Goal: Use online tool/utility: Utilize a website feature to perform a specific function

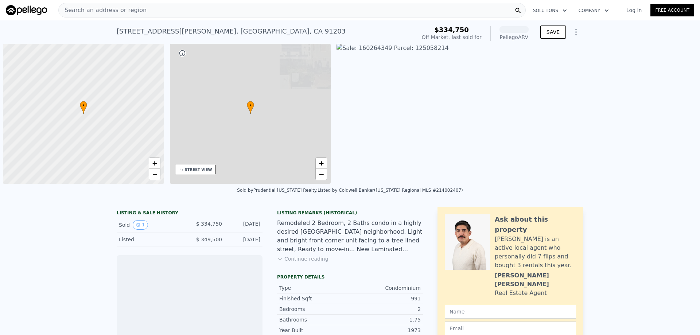
scroll to position [0, 3]
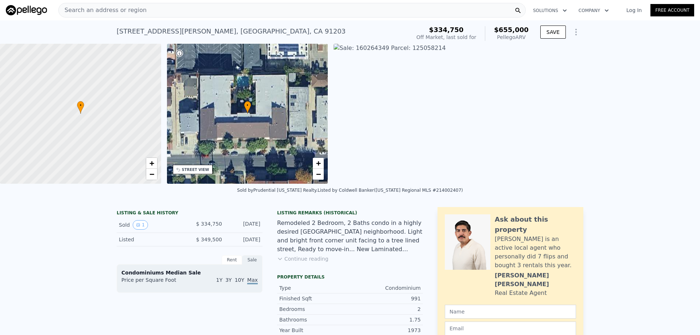
click at [83, 8] on span "Search an address or region" at bounding box center [103, 10] width 88 height 9
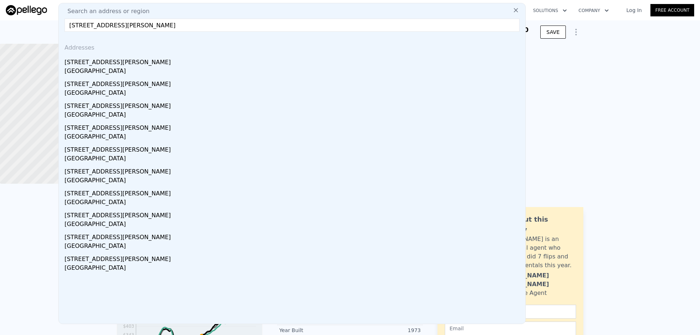
click at [114, 23] on input "[STREET_ADDRESS][PERSON_NAME]" at bounding box center [292, 25] width 455 height 13
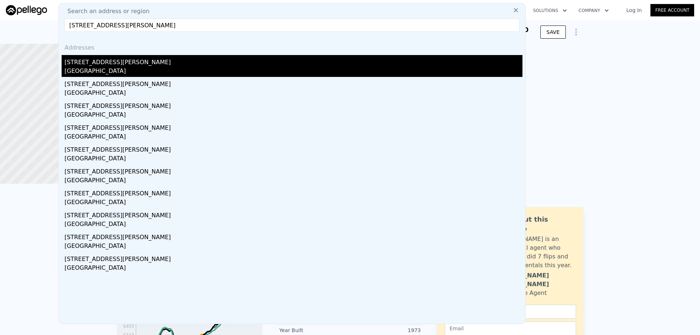
type input "[STREET_ADDRESS][PERSON_NAME]"
click at [96, 71] on div "[GEOGRAPHIC_DATA]" at bounding box center [294, 72] width 458 height 10
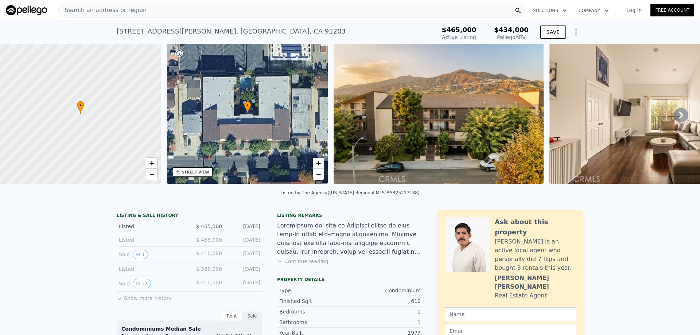
click at [174, 7] on div "Search an address or region" at bounding box center [291, 10] width 467 height 15
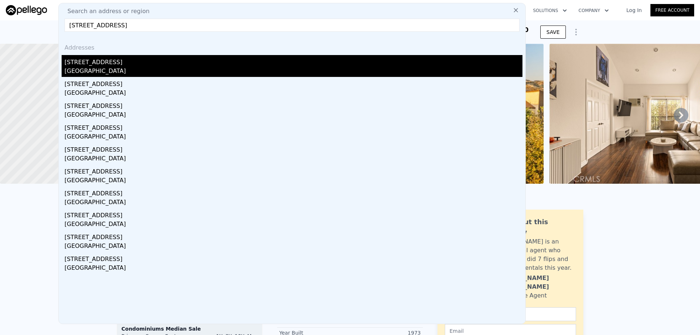
type input "[STREET_ADDRESS]"
click at [95, 61] on div "[STREET_ADDRESS]" at bounding box center [294, 61] width 458 height 12
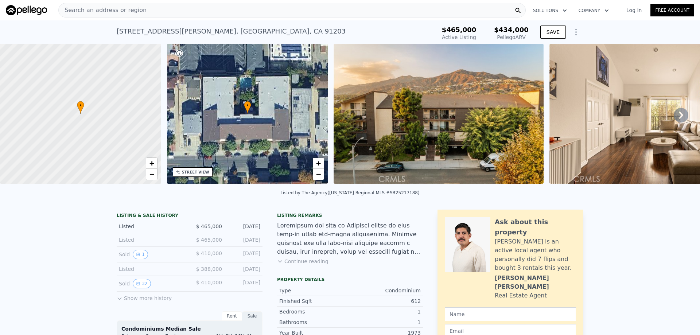
type input "2"
type input "4"
type input "2"
type input "1293"
type input "1811"
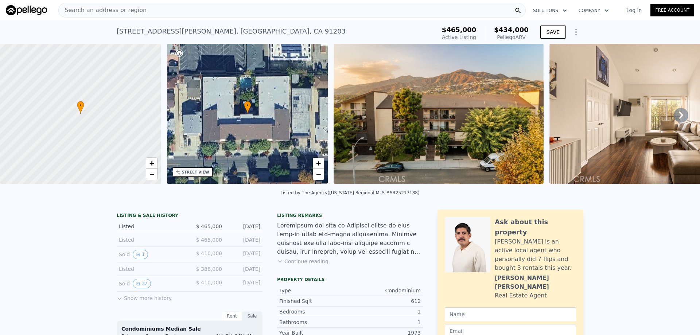
type input "4480"
type input "11550"
type input "$ 1,069,000"
type input "7"
type input "$ 63,942"
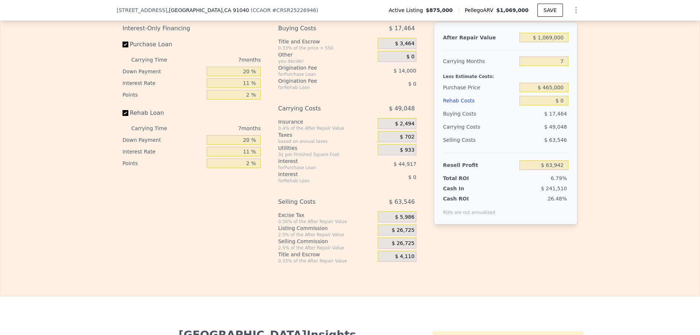
scroll to position [1055, 0]
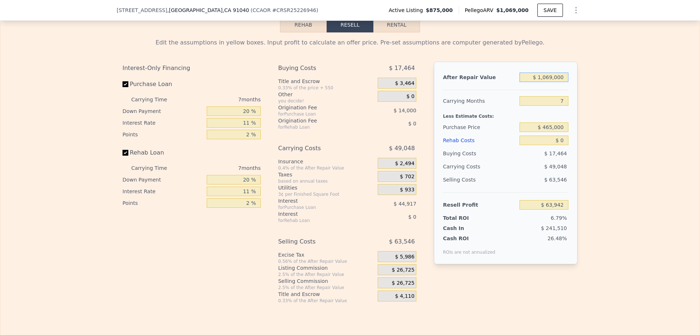
click at [552, 82] on input "$ 1,069,000" at bounding box center [543, 77] width 49 height 9
type input "$ 1,100"
type input "-$ 938,537"
type input "$ 11"
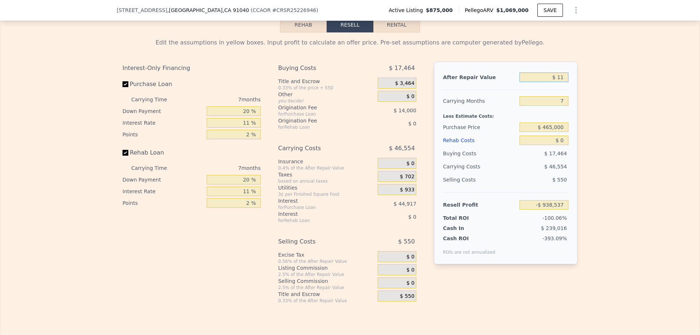
type input "-$ 939,557"
type input "$ 1,150"
type input "-$ 938,489"
type input "$ 1,150,000"
type input "$ 139,979"
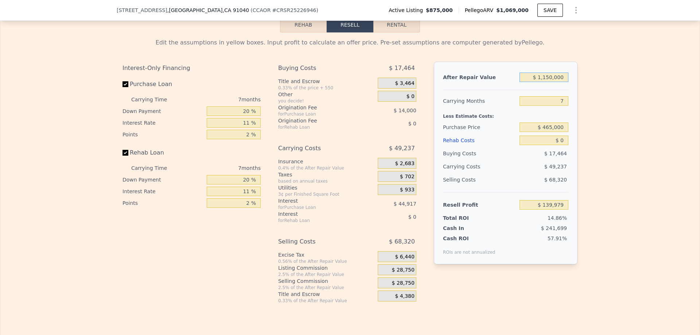
type input "$ 1,150,000"
click at [576, 128] on div "Edit the assumptions in yellow boxes. Input profit to calculate an offer price.…" at bounding box center [350, 167] width 467 height 271
click at [561, 106] on input "7" at bounding box center [543, 100] width 49 height 9
click at [586, 125] on div "Edit the assumptions in yellow boxes. Input profit to calculate an offer price.…" at bounding box center [349, 167] width 699 height 271
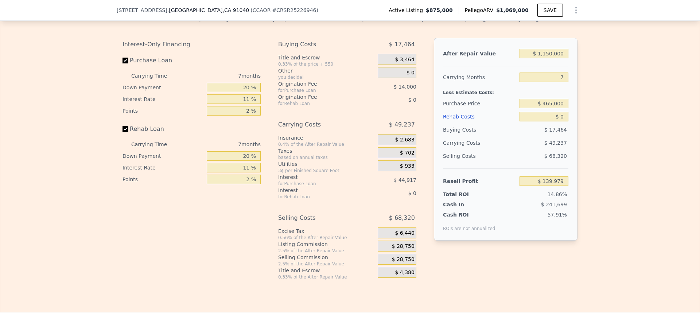
scroll to position [1091, 0]
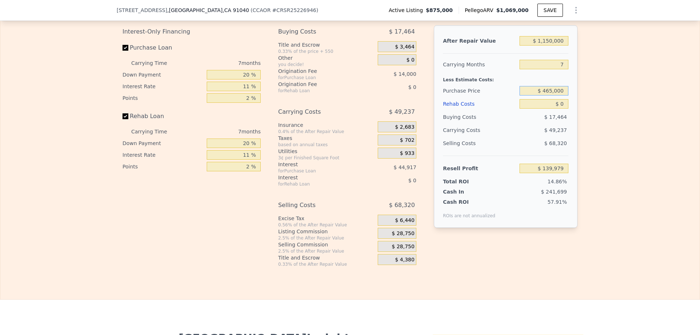
click at [557, 96] on input "$ 465,000" at bounding box center [543, 90] width 49 height 9
type input "$ 805,000"
click at [562, 109] on input "$ 0" at bounding box center [543, 103] width 49 height 9
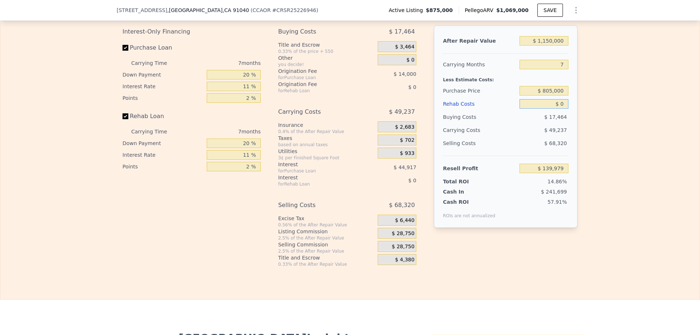
type input "$ 214,930"
type input "$ 150"
type input "$ 214,771"
type input "$ 150,000"
type input "$ 54,830"
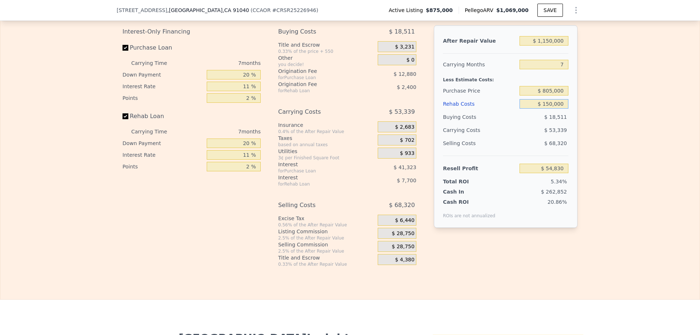
type input "$ 150,000"
click at [570, 143] on div "After Repair Value $ 1,150,000 Carrying Months 7 Less Estimate Costs: Purchase …" at bounding box center [506, 126] width 144 height 203
click at [244, 79] on input "20 %" at bounding box center [234, 74] width 54 height 9
type input "10 %"
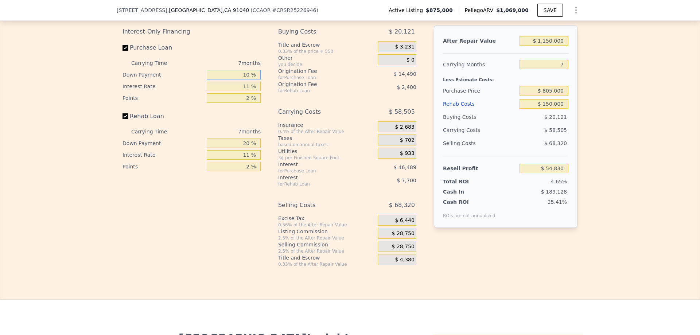
type input "$ 48,054"
type input "10 %"
click at [246, 148] on input "20 %" at bounding box center [234, 143] width 54 height 9
type input "0 %"
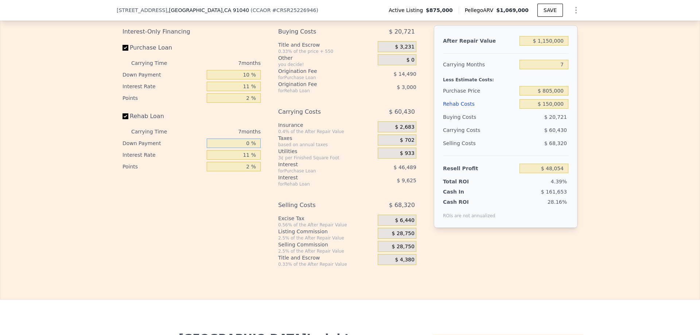
type input "$ 45,529"
type input "0 %"
click at [238, 214] on div "Interest-Only Financing Purchase Loan Carrying Time 7 months Down Payment 10 % …" at bounding box center [194, 146] width 144 height 242
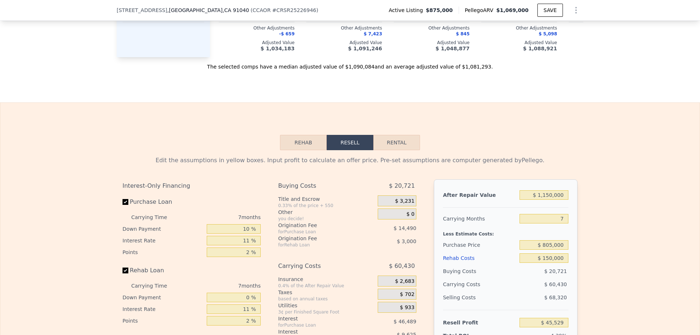
scroll to position [1018, 0]
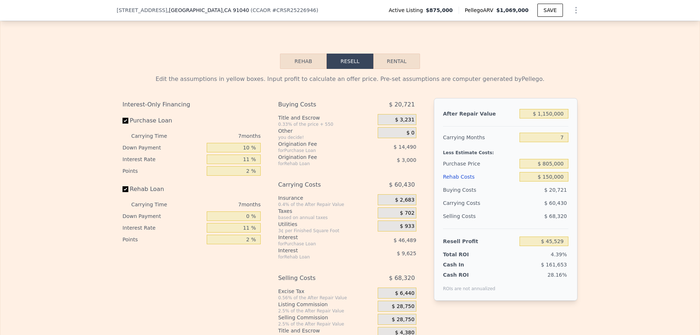
click at [143, 11] on span "[STREET_ADDRESS]" at bounding box center [142, 10] width 51 height 7
copy span "[STREET_ADDRESS]"
